Goal: Use online tool/utility: Use online tool/utility

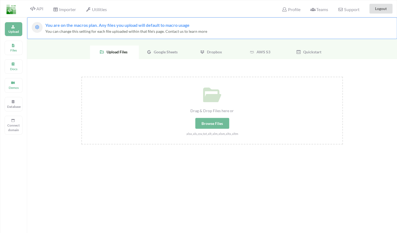
click at [208, 126] on div "Browse Files" at bounding box center [212, 123] width 34 height 11
click at [81, 77] on input "Drag & Drop Files here or Browse Files .xlsx,.xls,.csv,.txt,.xlt,.xlm,.xlsm,.xl…" at bounding box center [81, 77] width 0 height 0
click at [217, 122] on div "Browse Files" at bounding box center [212, 123] width 34 height 11
click at [81, 77] on input "Drag & Drop Files here or Browse Files .xlsx,.xls,.csv,.txt,.xlt,.xlm,.xlsm,.xl…" at bounding box center [81, 77] width 0 height 0
type input "C:\fakepath\inkomenssheet_base_p7pcFxh(2).xlsx"
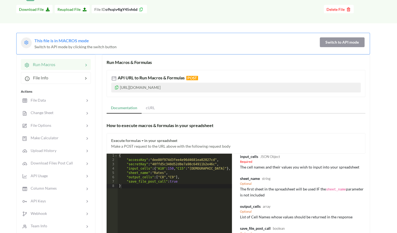
scroll to position [51, 0]
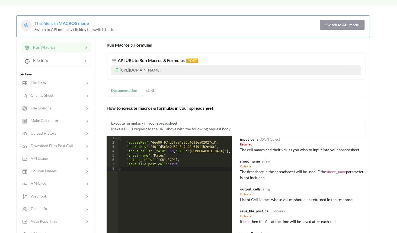
click at [117, 70] on icon at bounding box center [116, 69] width 5 height 4
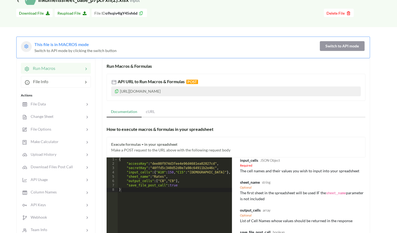
scroll to position [0, 0]
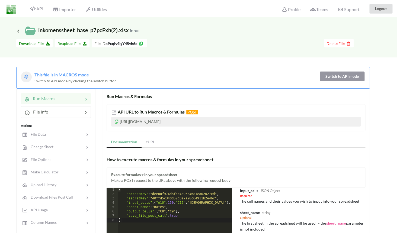
click at [35, 44] on span "Download File" at bounding box center [34, 43] width 31 height 5
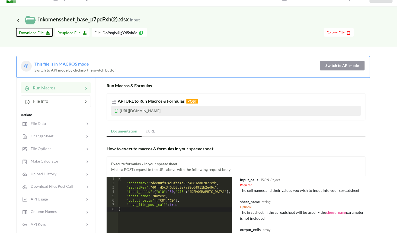
scroll to position [11, 0]
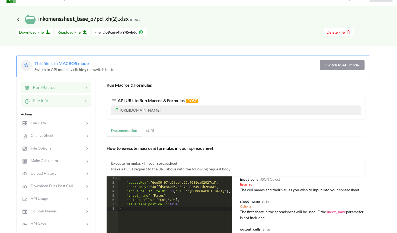
click at [56, 106] on div "File Info" at bounding box center [56, 100] width 70 height 11
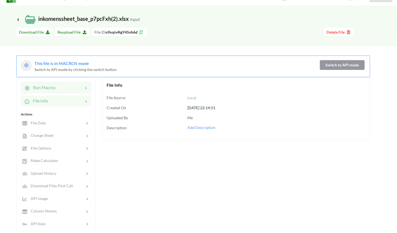
click at [59, 89] on div at bounding box center [69, 87] width 27 height 7
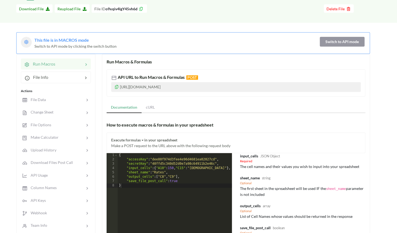
scroll to position [36, 0]
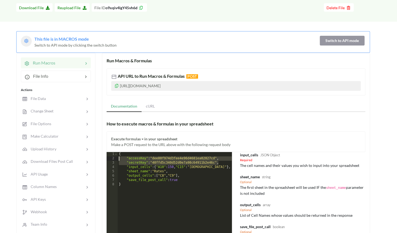
drag, startPoint x: 220, startPoint y: 162, endPoint x: 125, endPoint y: 160, distance: 94.1
click at [125, 160] on div "{ "accessKey" : "dee80f974d3fee4e96d4681ea02027cd" , "secretKey" : "[ENCRYPTION…" at bounding box center [175, 224] width 114 height 144
